Goal: Task Accomplishment & Management: Manage account settings

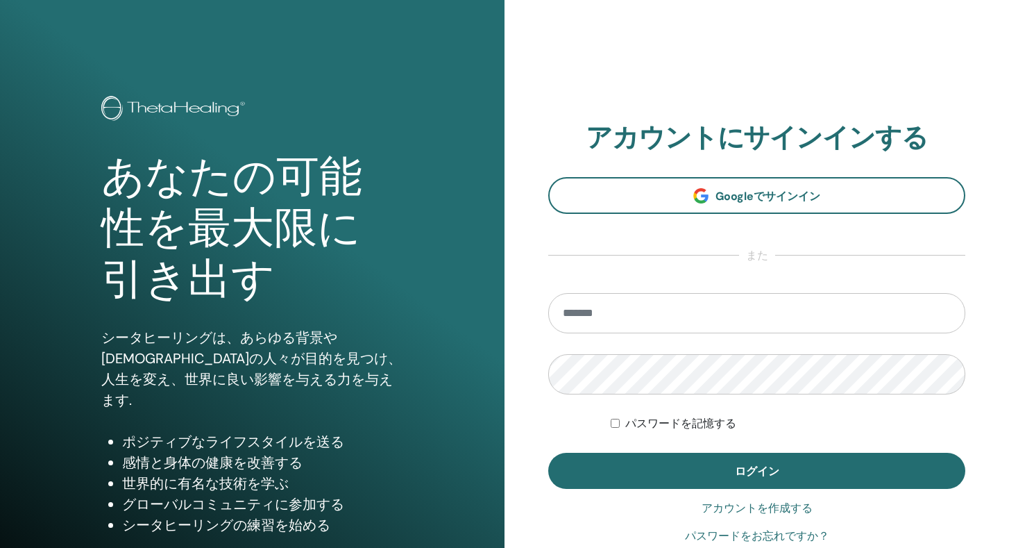
click at [716, 313] on input "email" at bounding box center [756, 313] width 417 height 40
type input "**********"
click at [548, 452] on button "ログイン" at bounding box center [756, 470] width 417 height 36
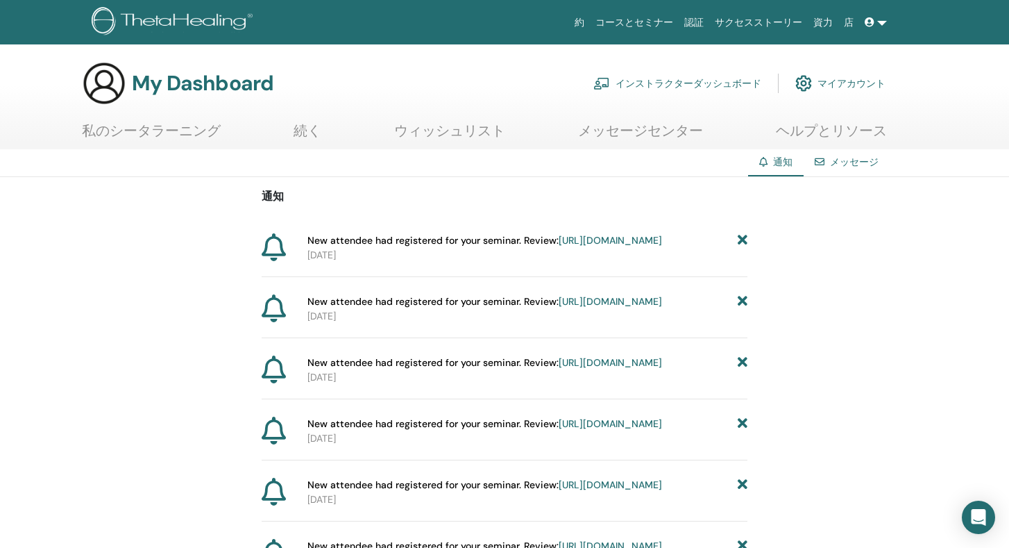
click at [668, 87] on link "インストラクターダッシュボード" at bounding box center [677, 83] width 168 height 31
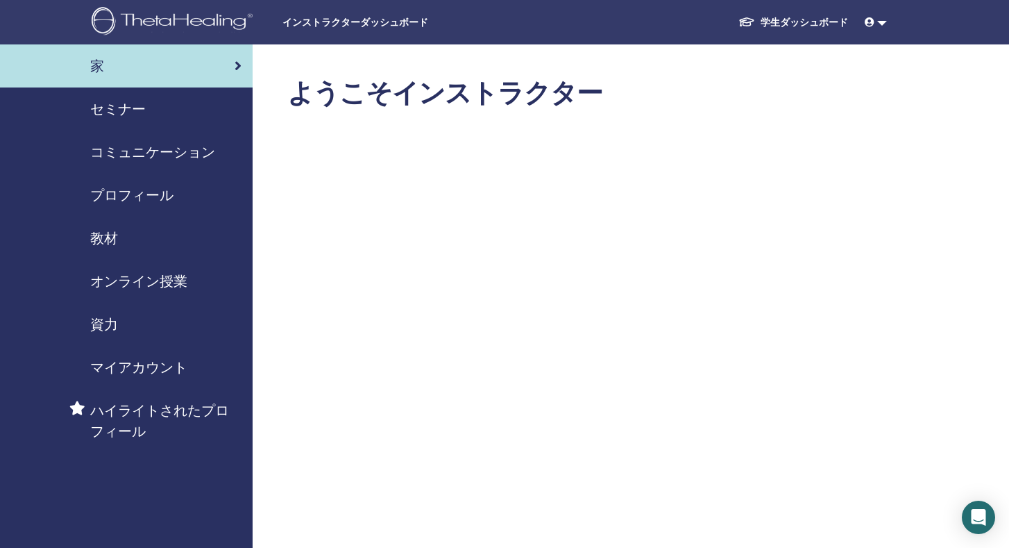
click at [112, 115] on span "セミナー" at bounding box center [118, 109] width 56 height 21
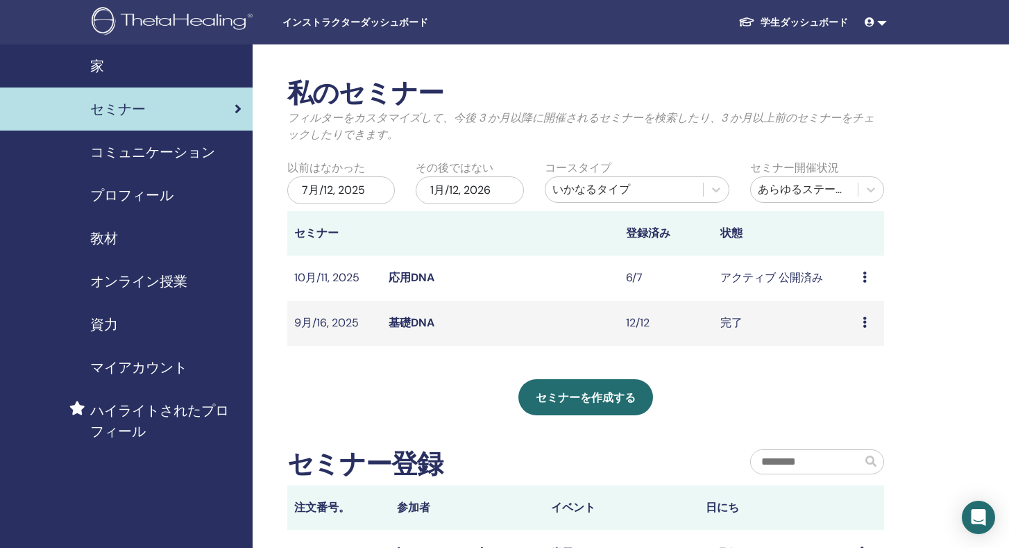
click at [429, 276] on link "応用DNA" at bounding box center [412, 277] width 46 height 15
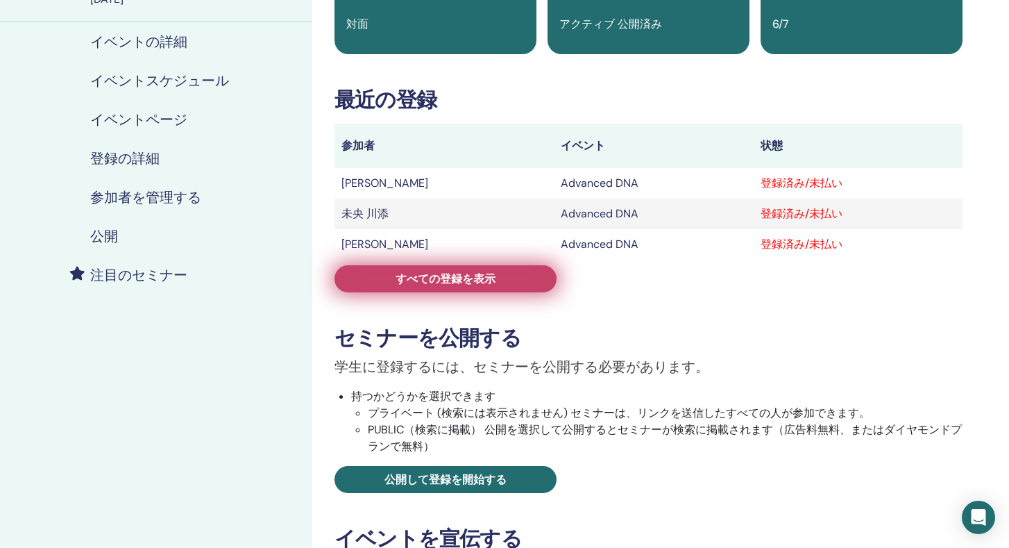
scroll to position [142, 0]
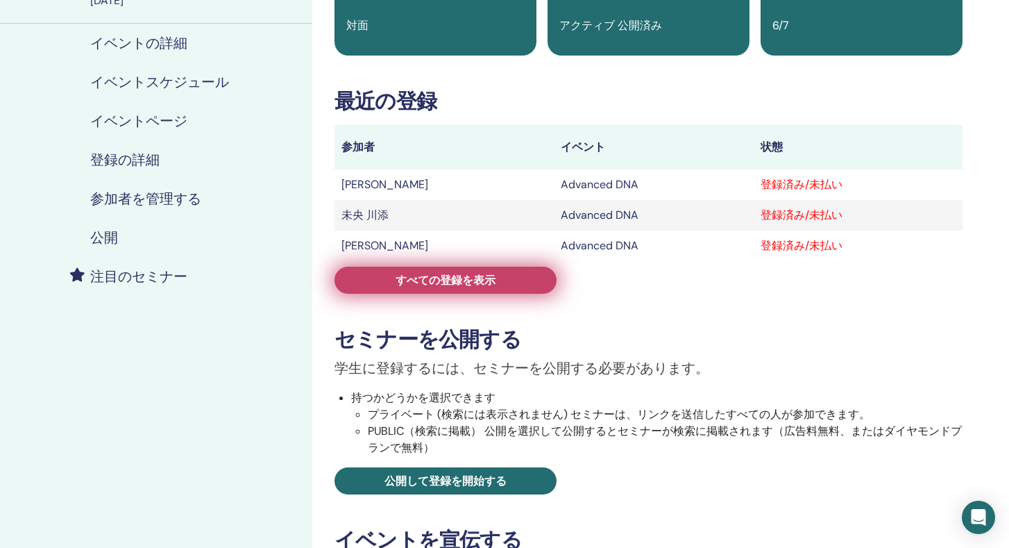
click at [428, 278] on span "すべての登録を表示" at bounding box center [446, 280] width 100 height 15
